Goal: Obtain resource: Download file/media

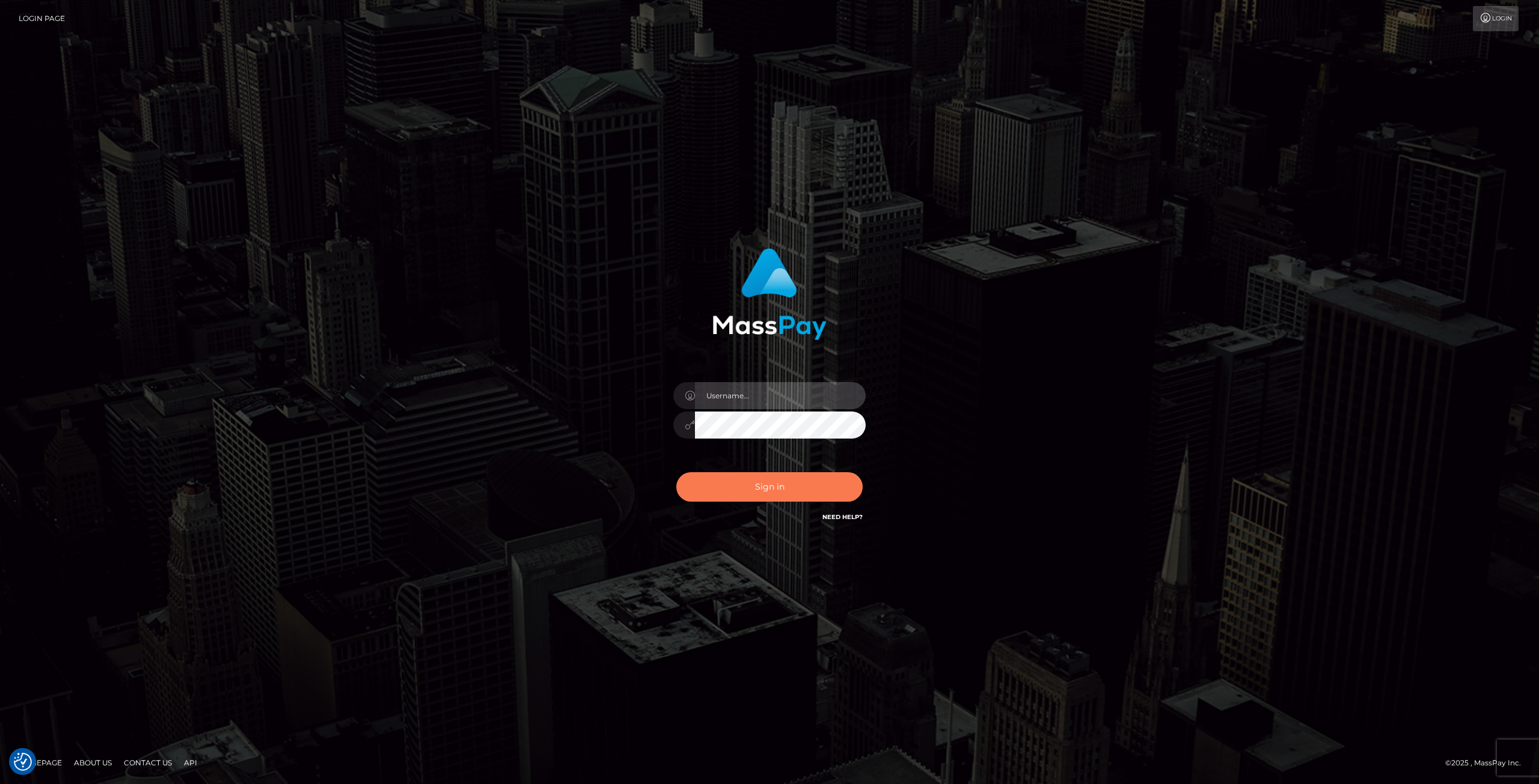
type input "Klaudia Peczynska"
drag, startPoint x: 750, startPoint y: 473, endPoint x: 738, endPoint y: 493, distance: 23.3
click at [750, 474] on button "Sign in" at bounding box center [769, 486] width 186 height 29
type input "Klaudia Peczynska"
click at [763, 487] on button "Sign in" at bounding box center [769, 486] width 186 height 29
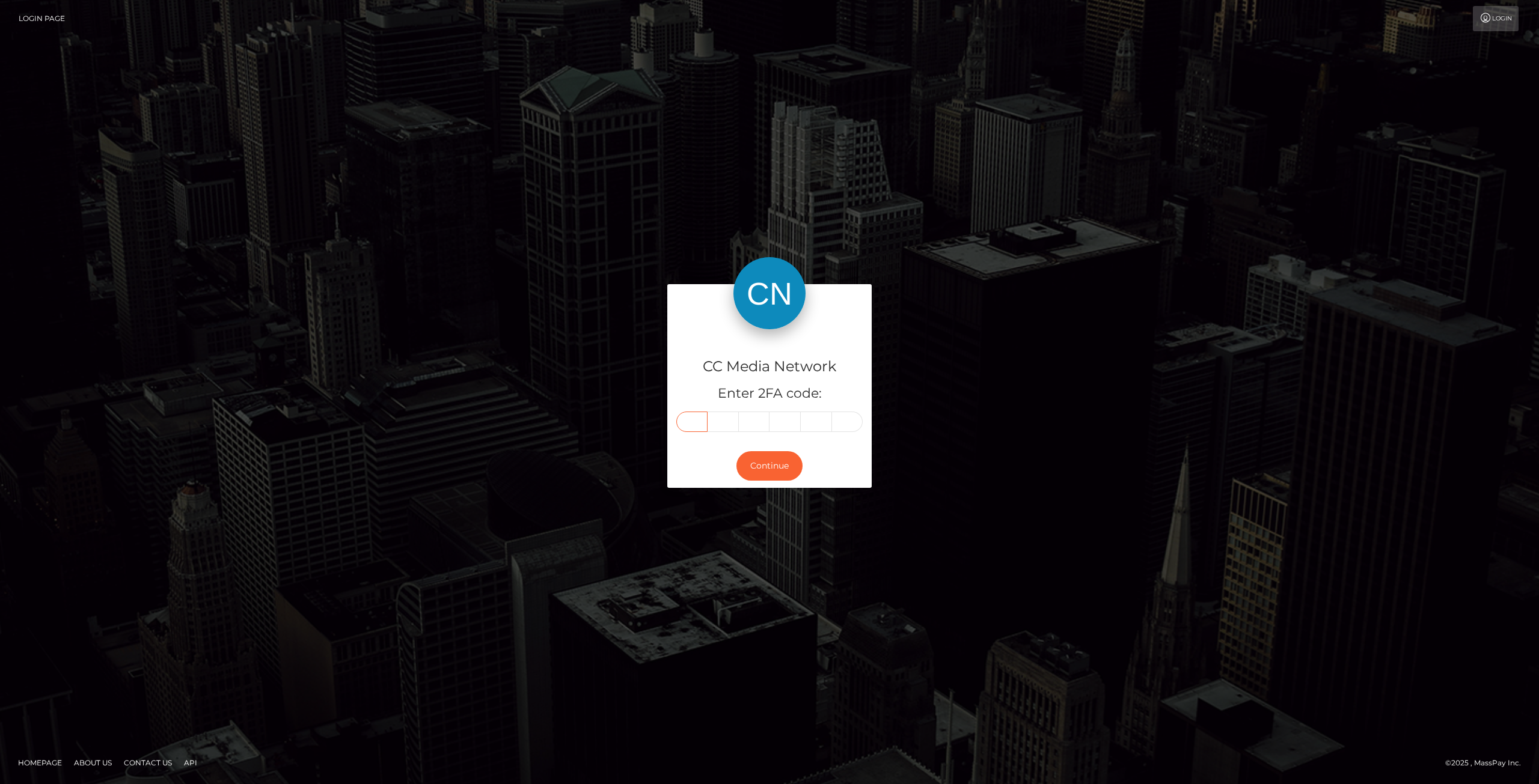
click at [697, 422] on input "text" at bounding box center [692, 422] width 31 height 20
type input "6"
type input "4"
type input "7"
type input "3"
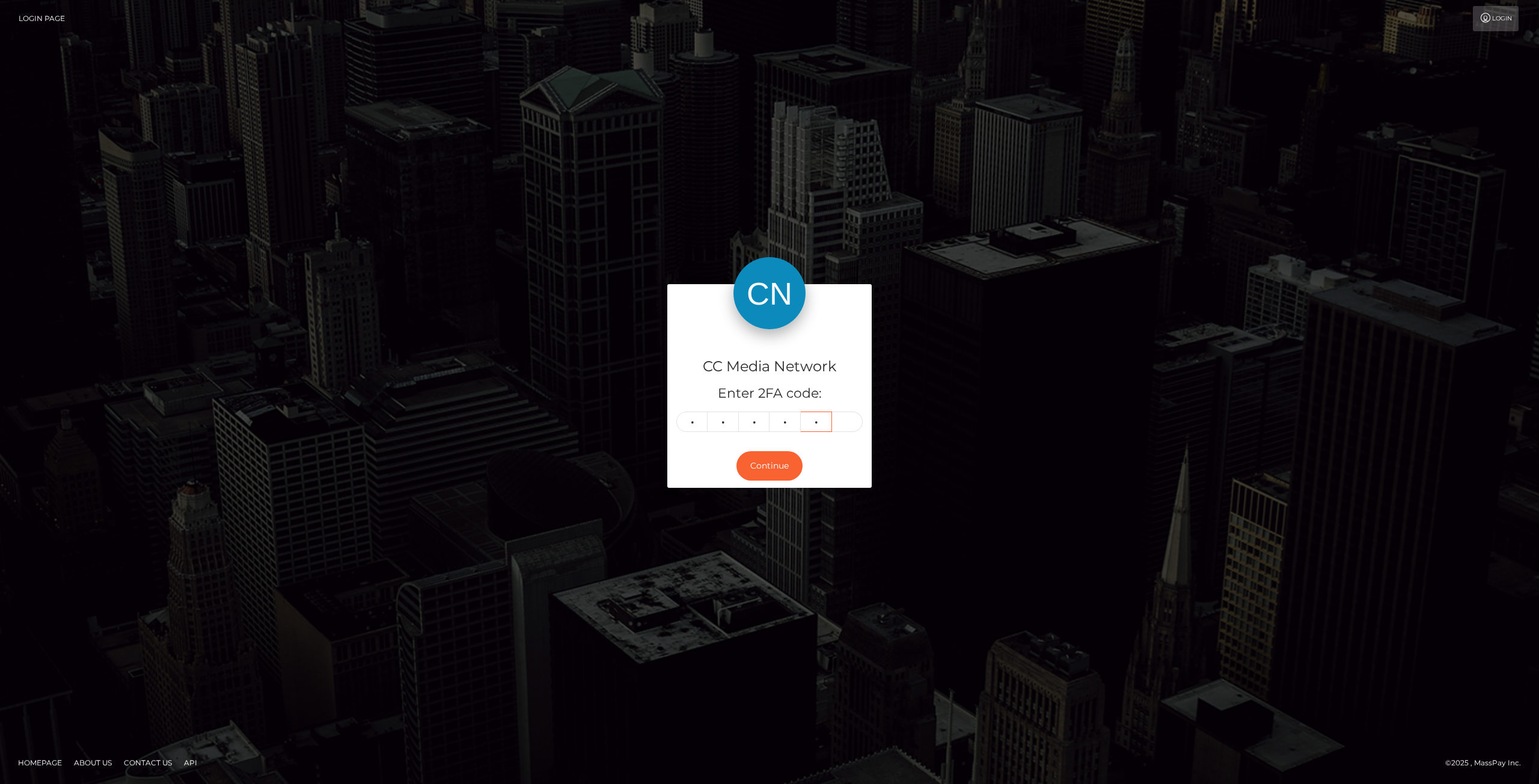
type input "4"
type input "1"
click at [780, 471] on button "Continue" at bounding box center [770, 465] width 66 height 29
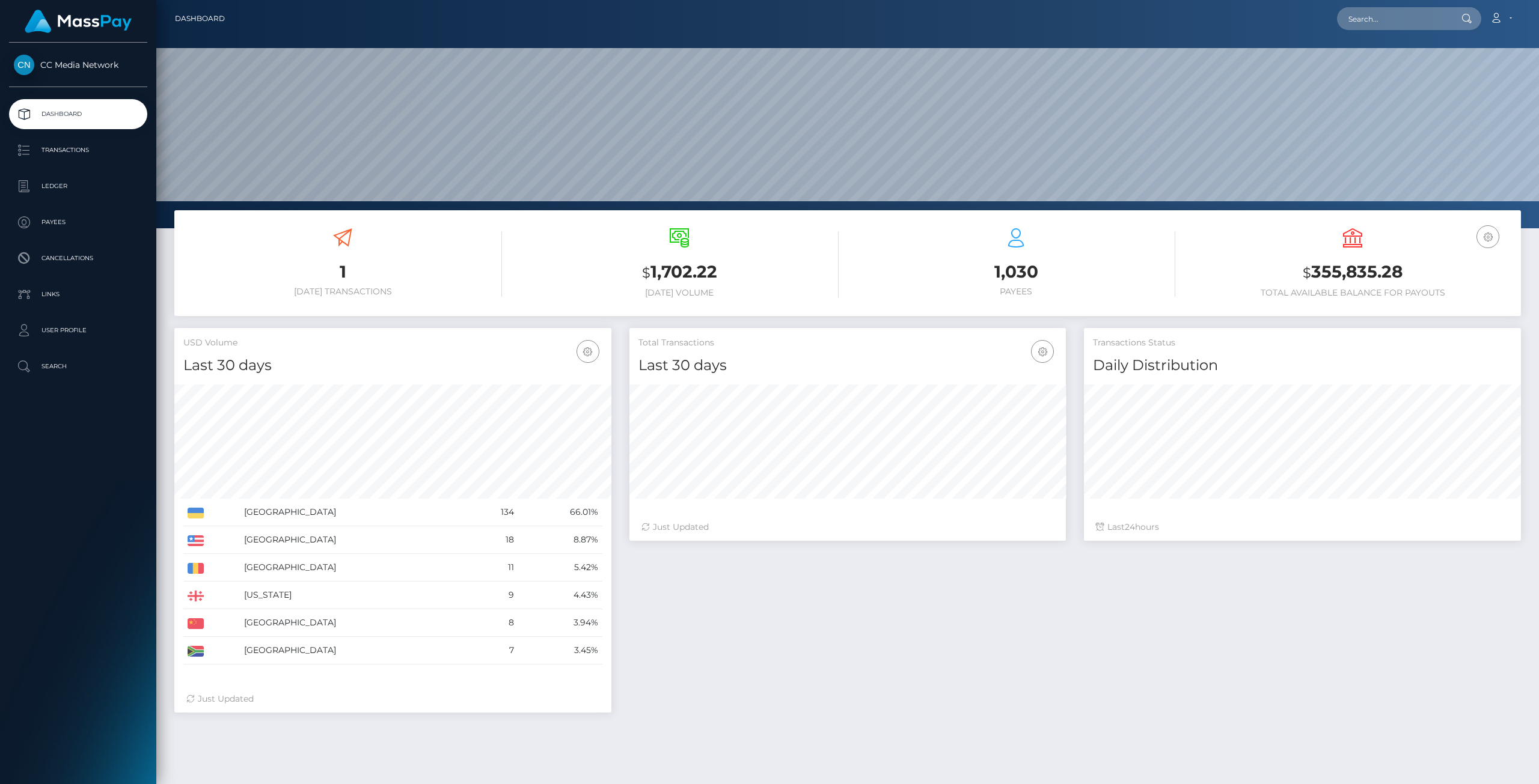
scroll to position [213, 436]
click at [80, 187] on p "Ledger" at bounding box center [78, 186] width 129 height 18
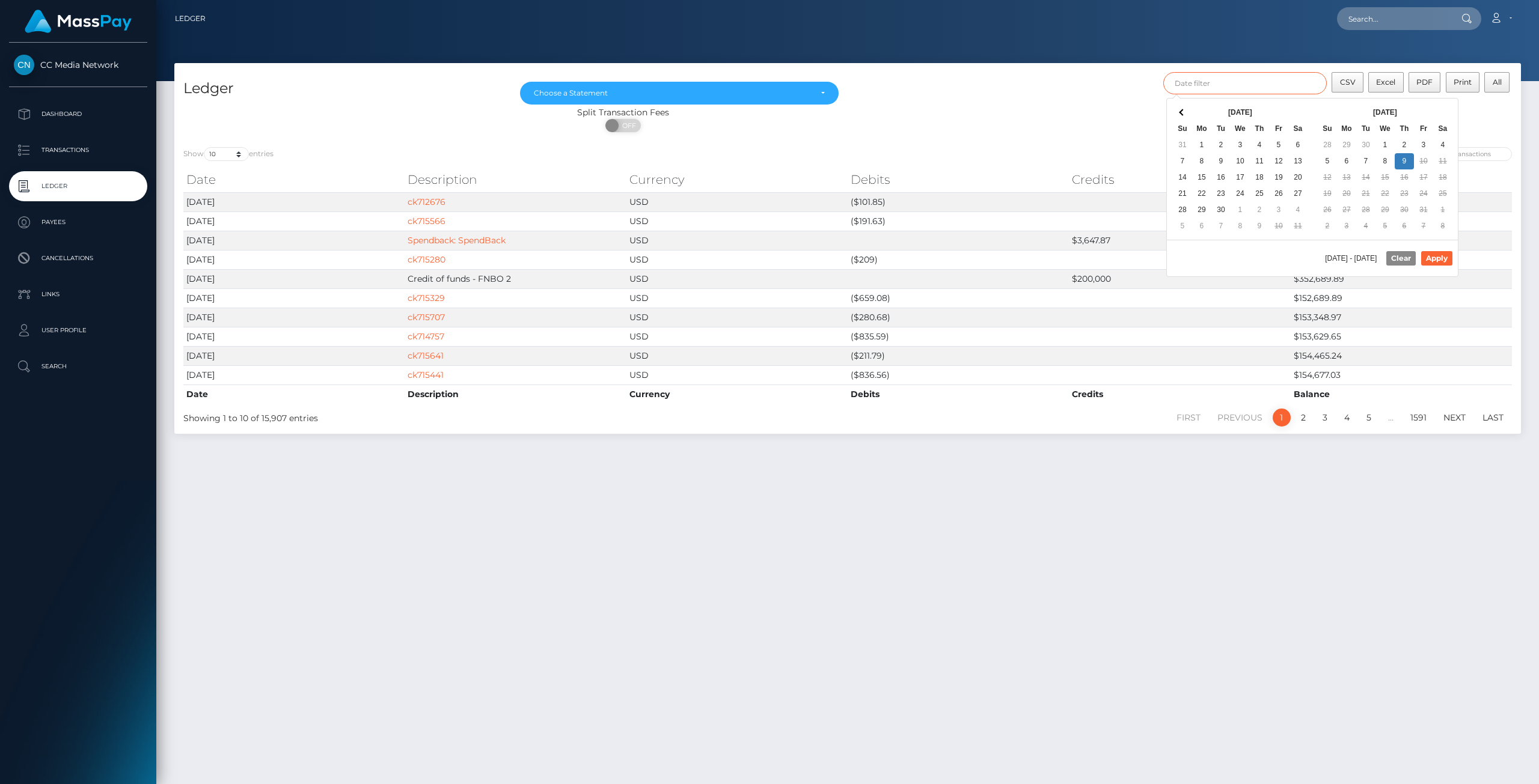
click at [1285, 82] on input "text" at bounding box center [1245, 83] width 164 height 22
click at [1446, 252] on button "Apply" at bounding box center [1437, 258] width 31 height 14
type input "[DATE] - [DATE]"
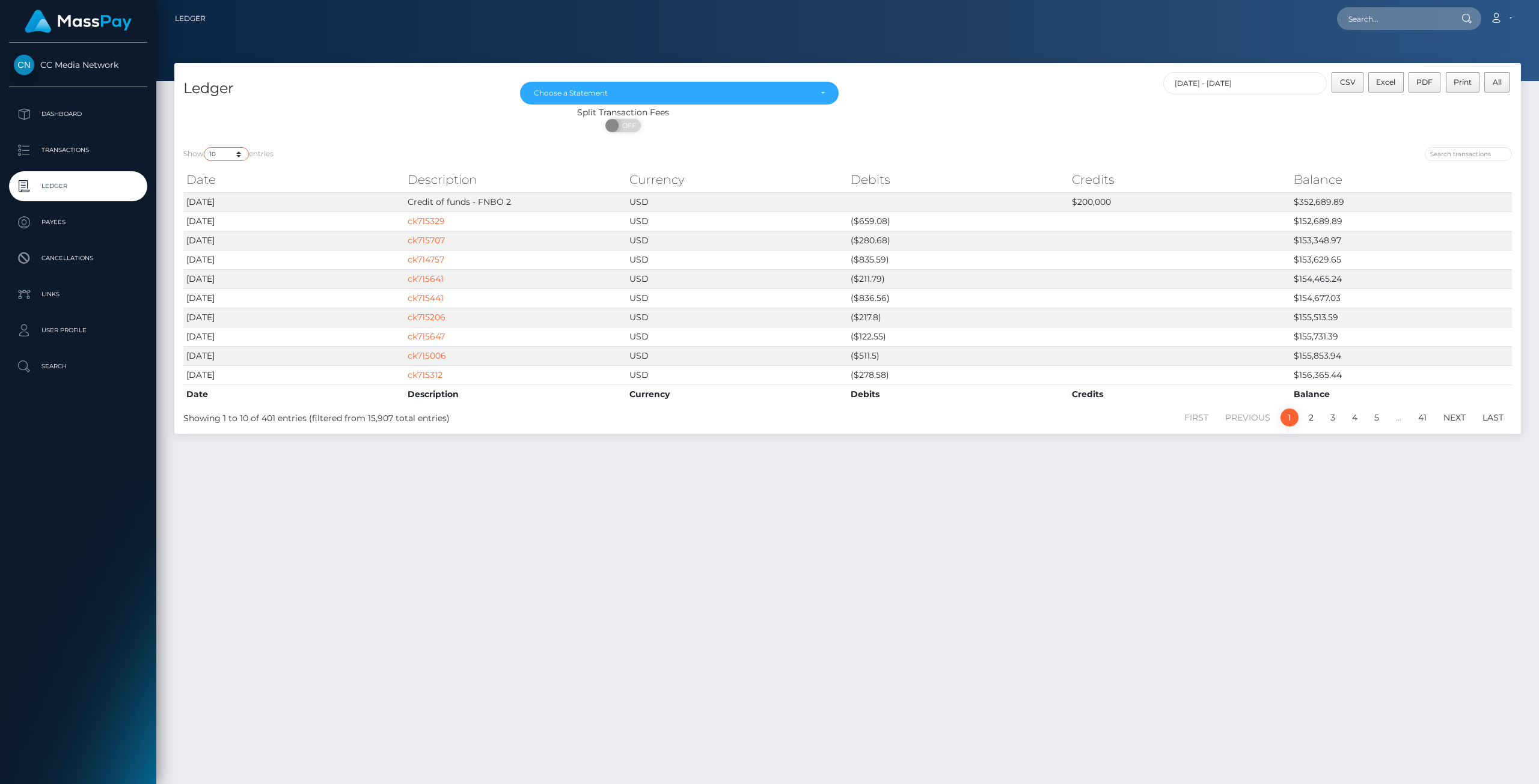
click at [232, 156] on select "10 25 50 100 250" at bounding box center [226, 154] width 45 height 14
select select "250"
click at [205, 147] on select "10 25 50 100 250" at bounding box center [226, 154] width 45 height 14
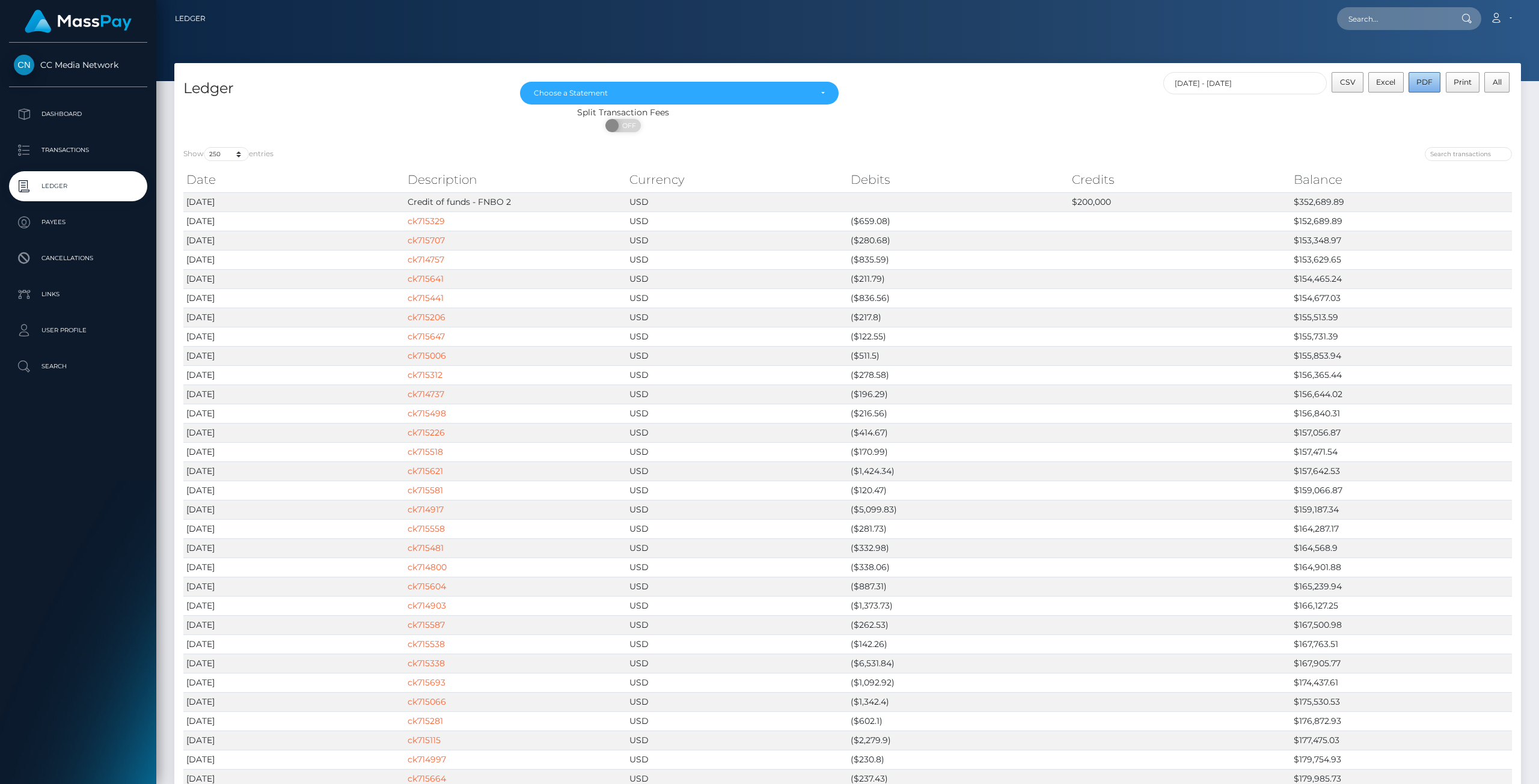
click at [1424, 84] on span "PDF" at bounding box center [1424, 82] width 16 height 9
click at [1200, 80] on input "[DATE] - [DATE]" at bounding box center [1245, 83] width 164 height 22
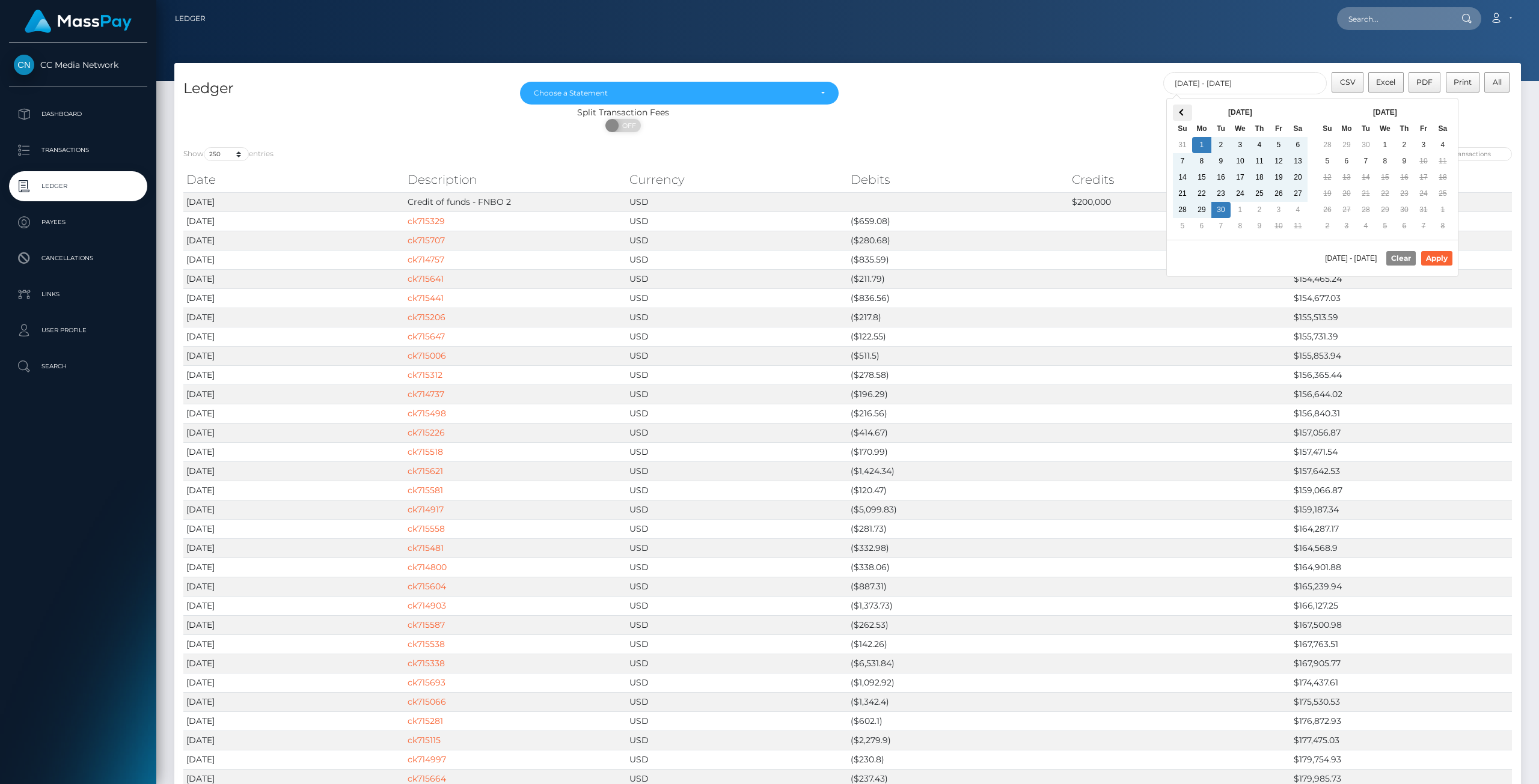
click at [1177, 112] on th at bounding box center [1183, 112] width 19 height 16
click at [1442, 252] on button "Apply" at bounding box center [1437, 258] width 31 height 14
type input "[DATE] - [DATE]"
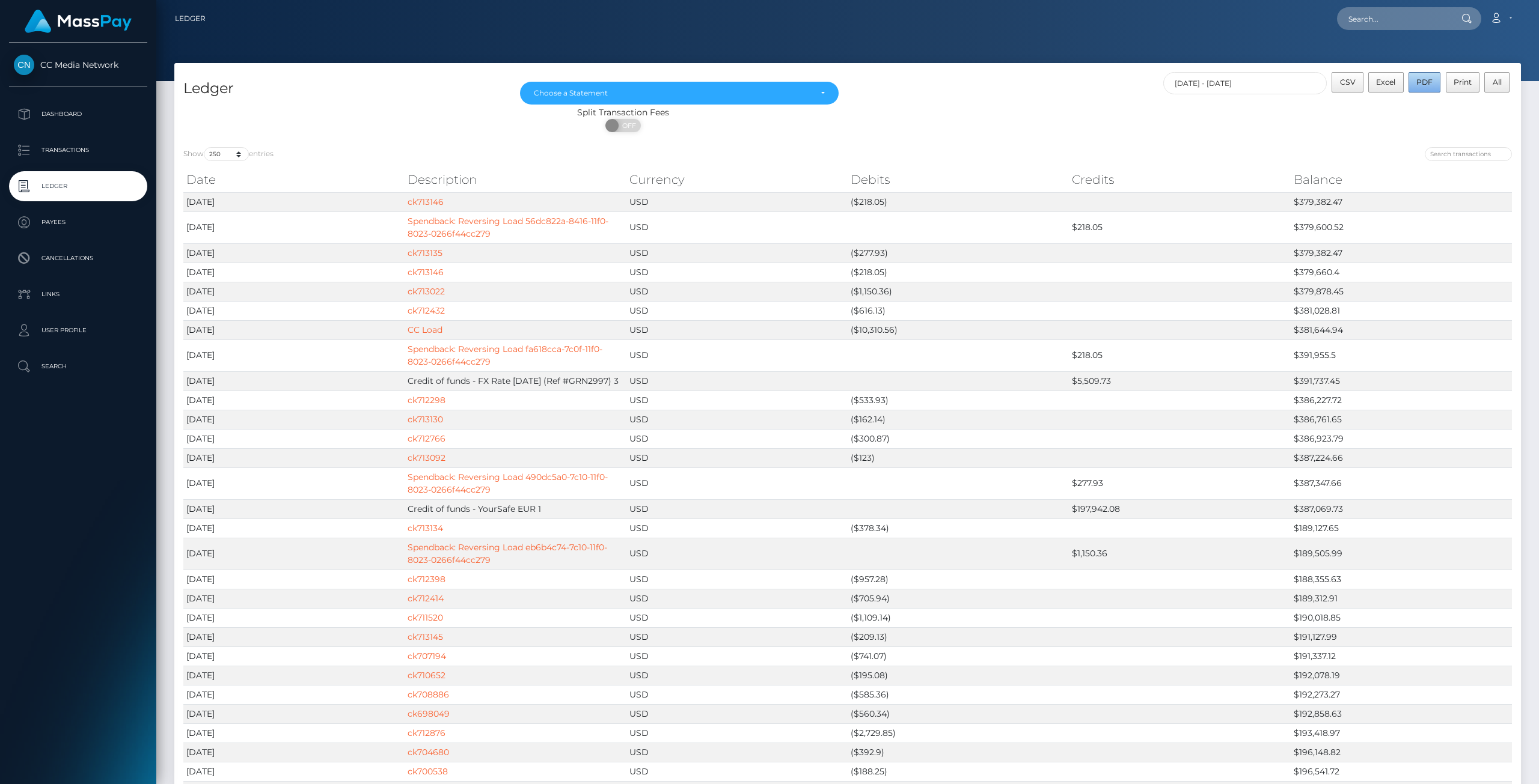
click at [1433, 84] on span "PDF" at bounding box center [1424, 82] width 16 height 9
